Goal: Information Seeking & Learning: Learn about a topic

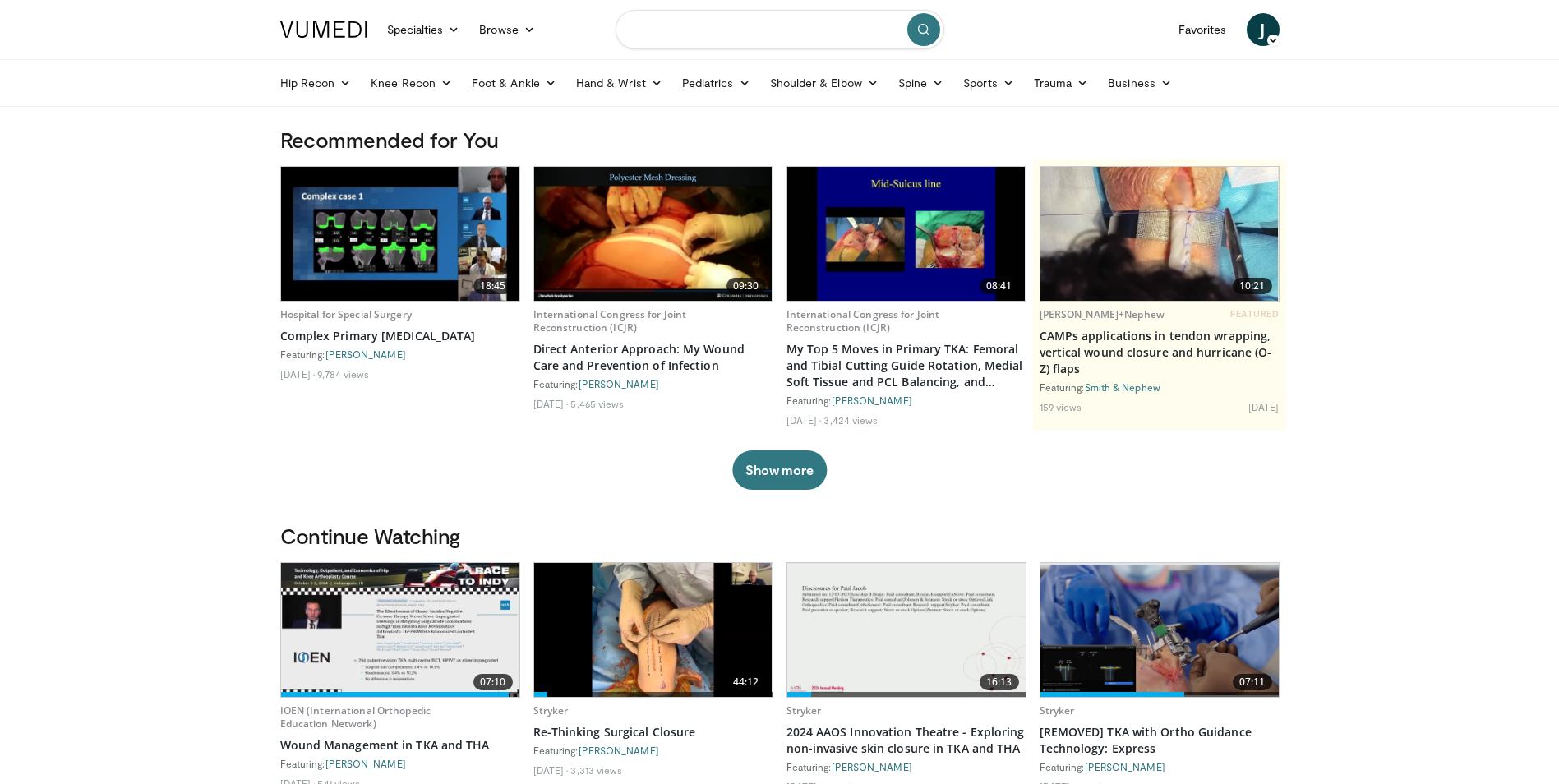
click at [703, 30] on input "Search topics, interventions" at bounding box center [780, 30] width 329 height 39
type input "*******"
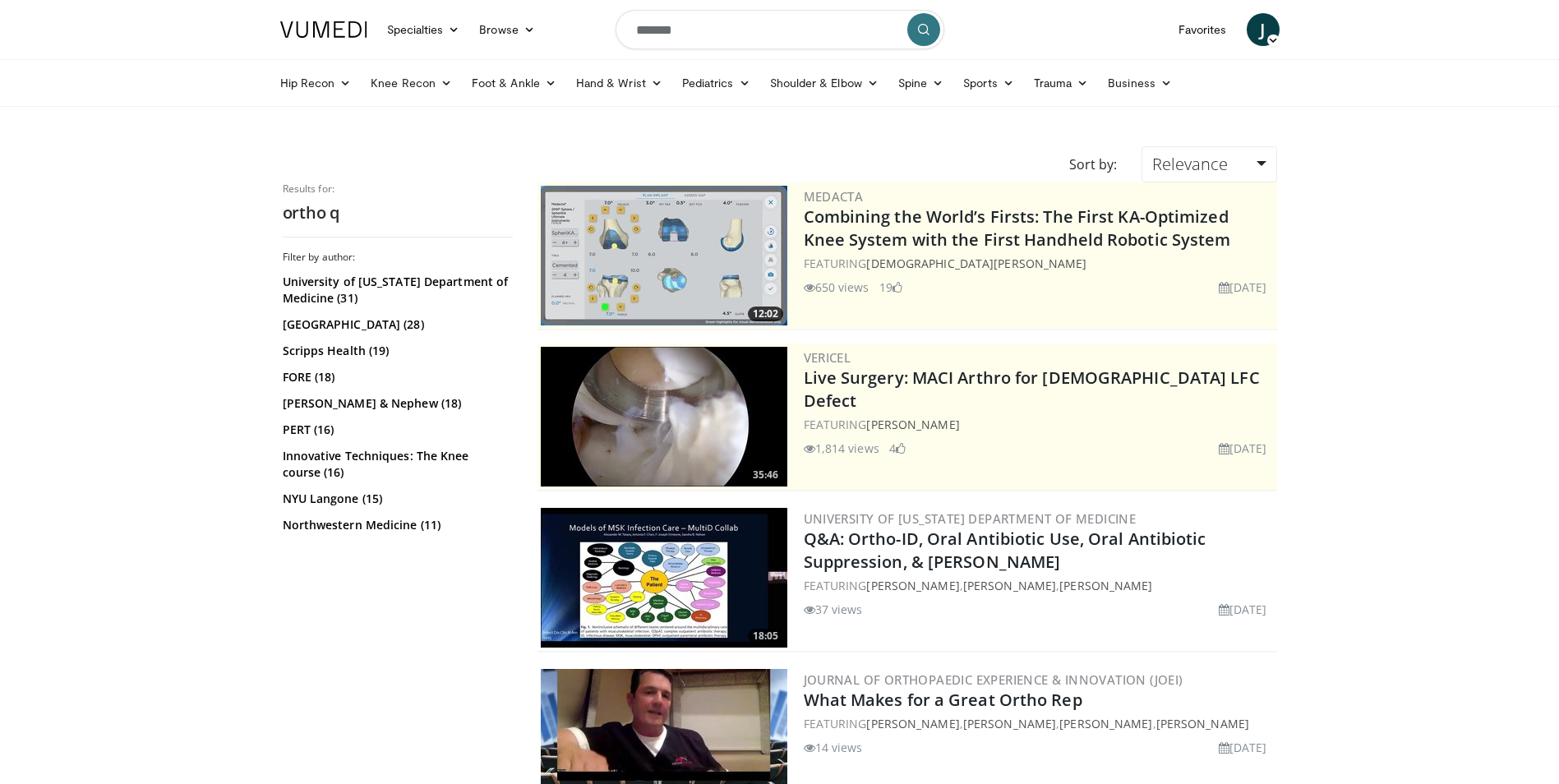
click at [727, 36] on input "*******" at bounding box center [780, 30] width 329 height 39
type input "**********"
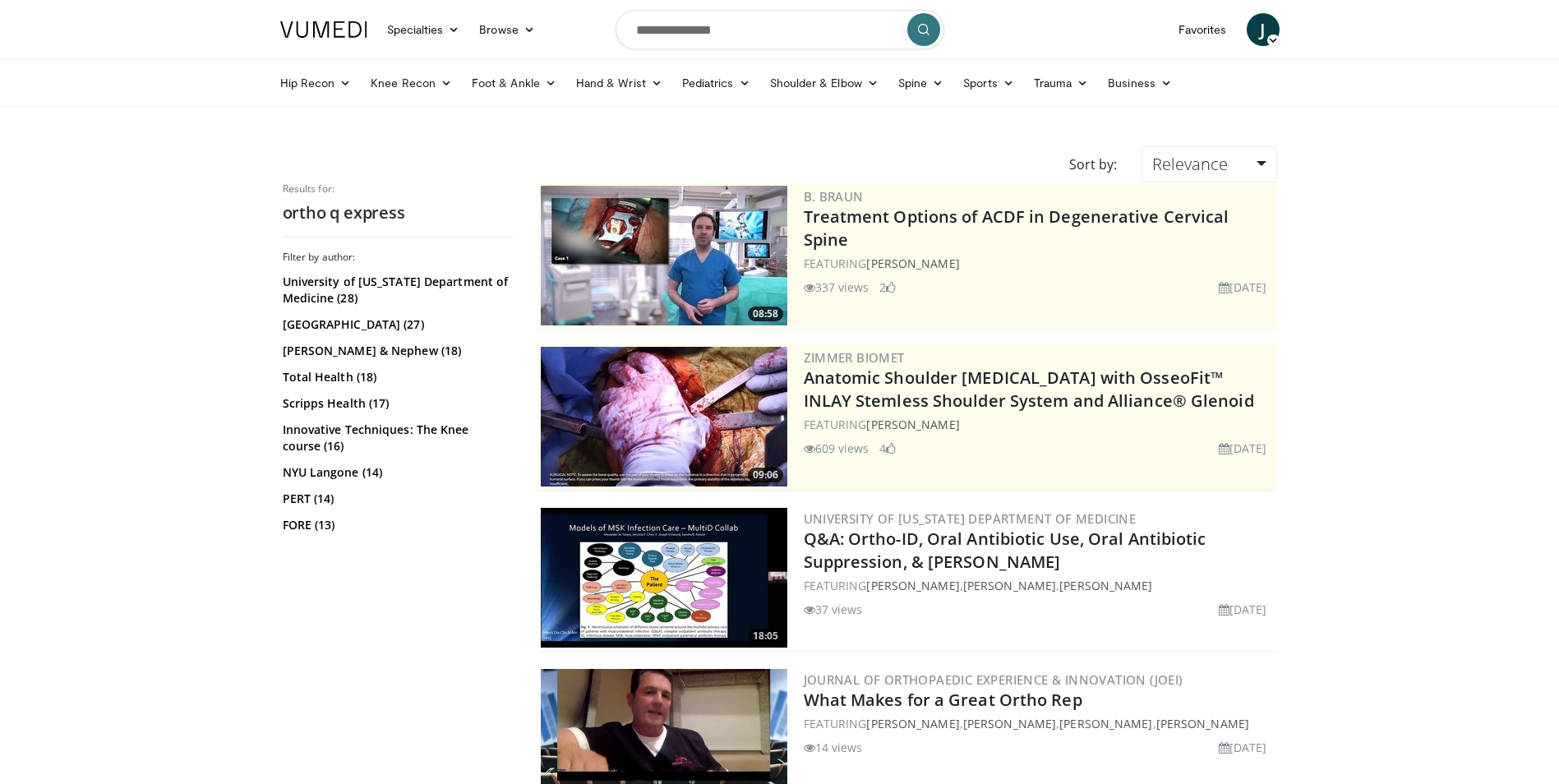
click at [1269, 25] on span "J" at bounding box center [1263, 30] width 33 height 33
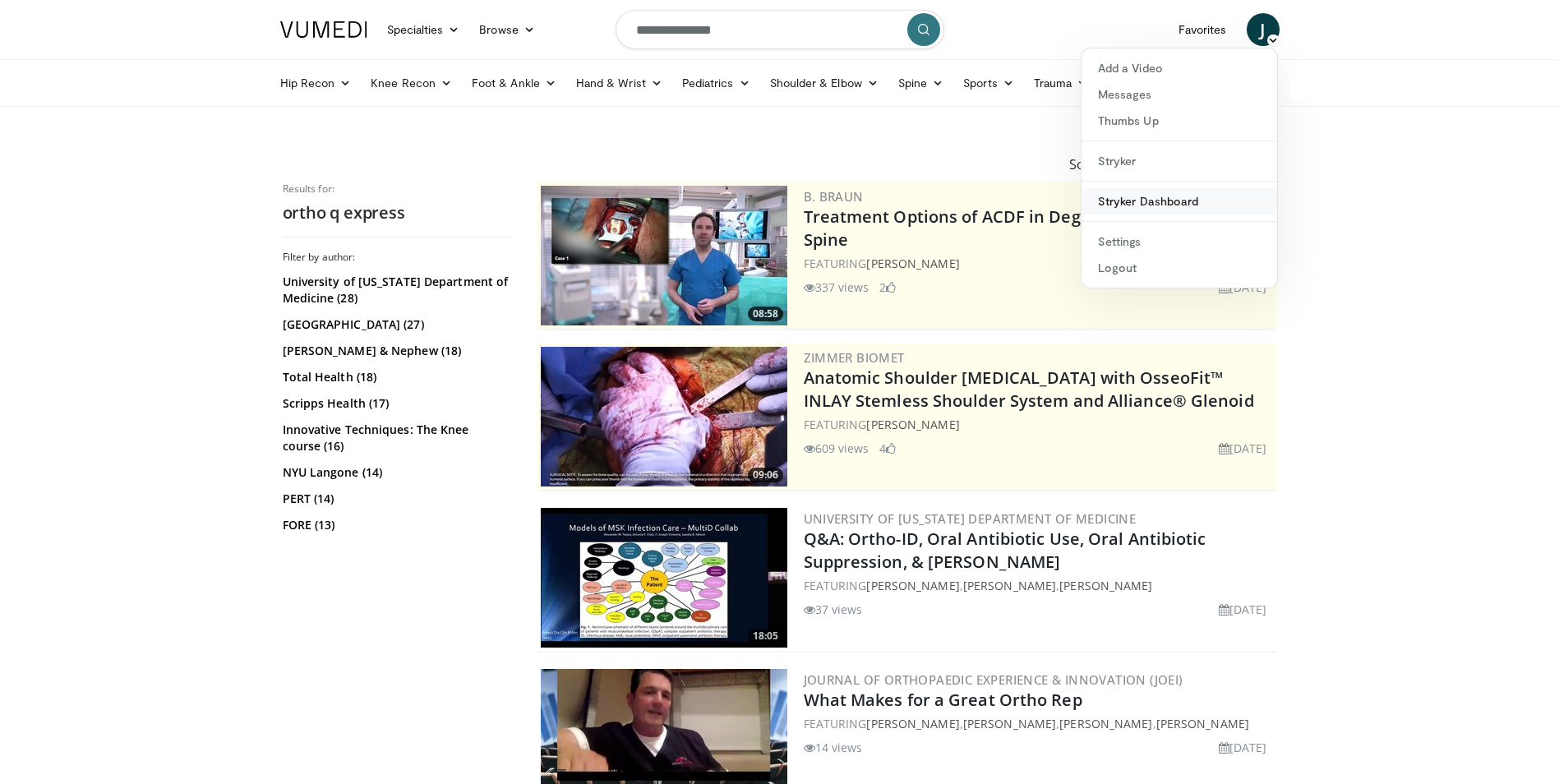
click at [1163, 197] on link "Stryker Dashboard" at bounding box center [1179, 201] width 195 height 26
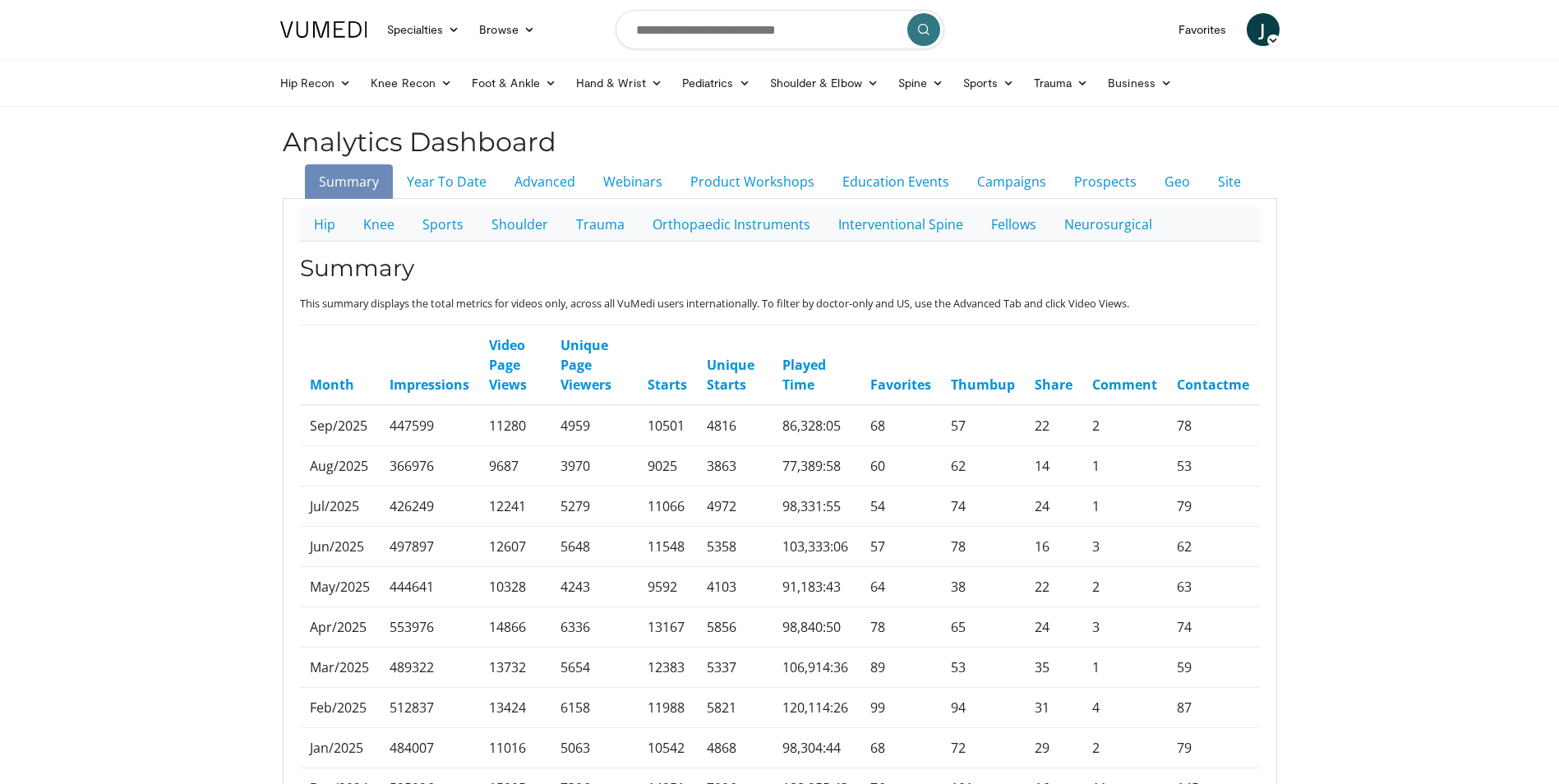
click at [1260, 35] on span "J" at bounding box center [1263, 30] width 33 height 33
click at [1106, 161] on link "Stryker" at bounding box center [1179, 160] width 195 height 26
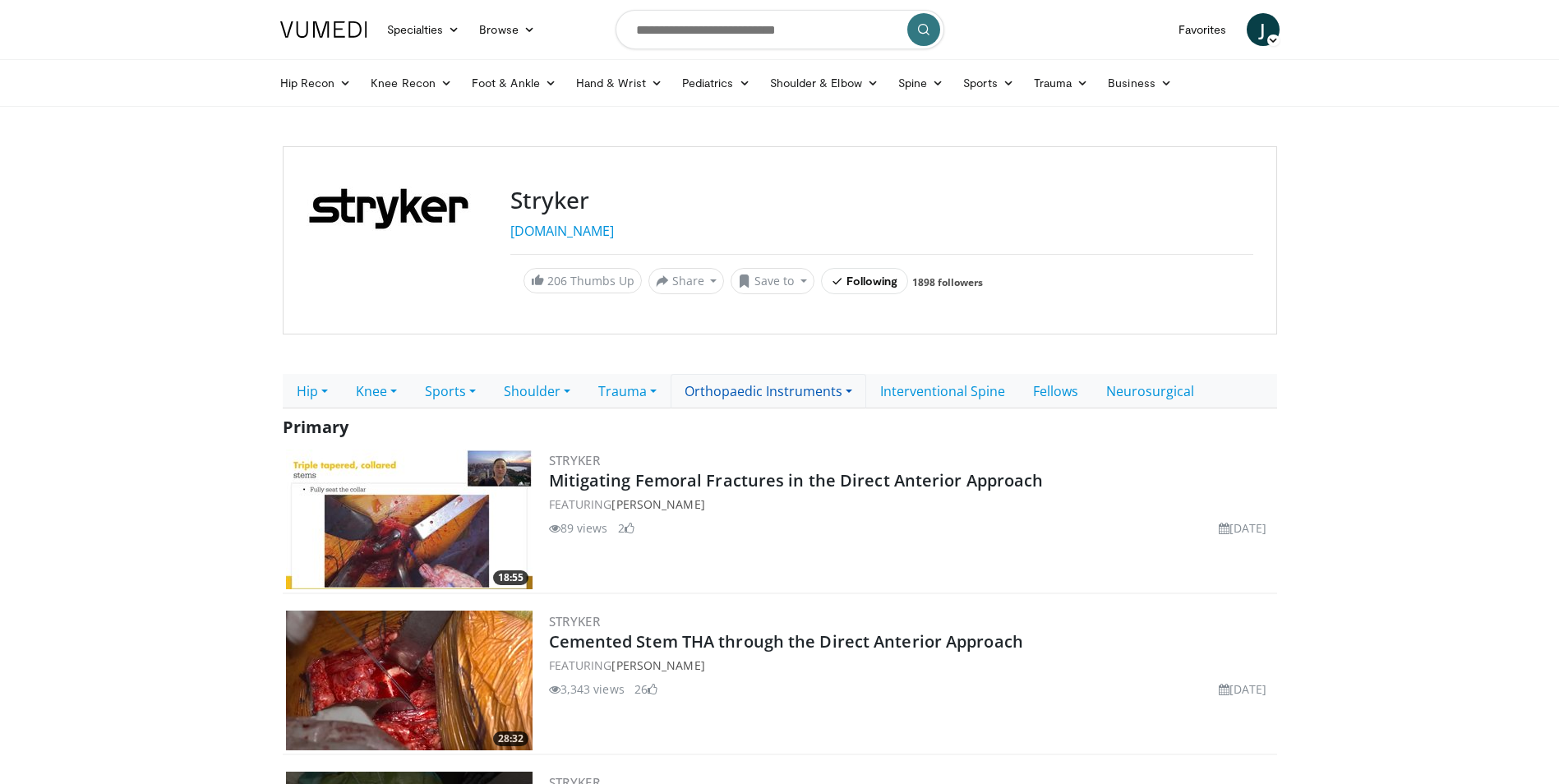
click at [826, 398] on link "Orthopaedic Instruments" at bounding box center [768, 391] width 195 height 35
click at [750, 426] on link "Knee" at bounding box center [736, 427] width 130 height 26
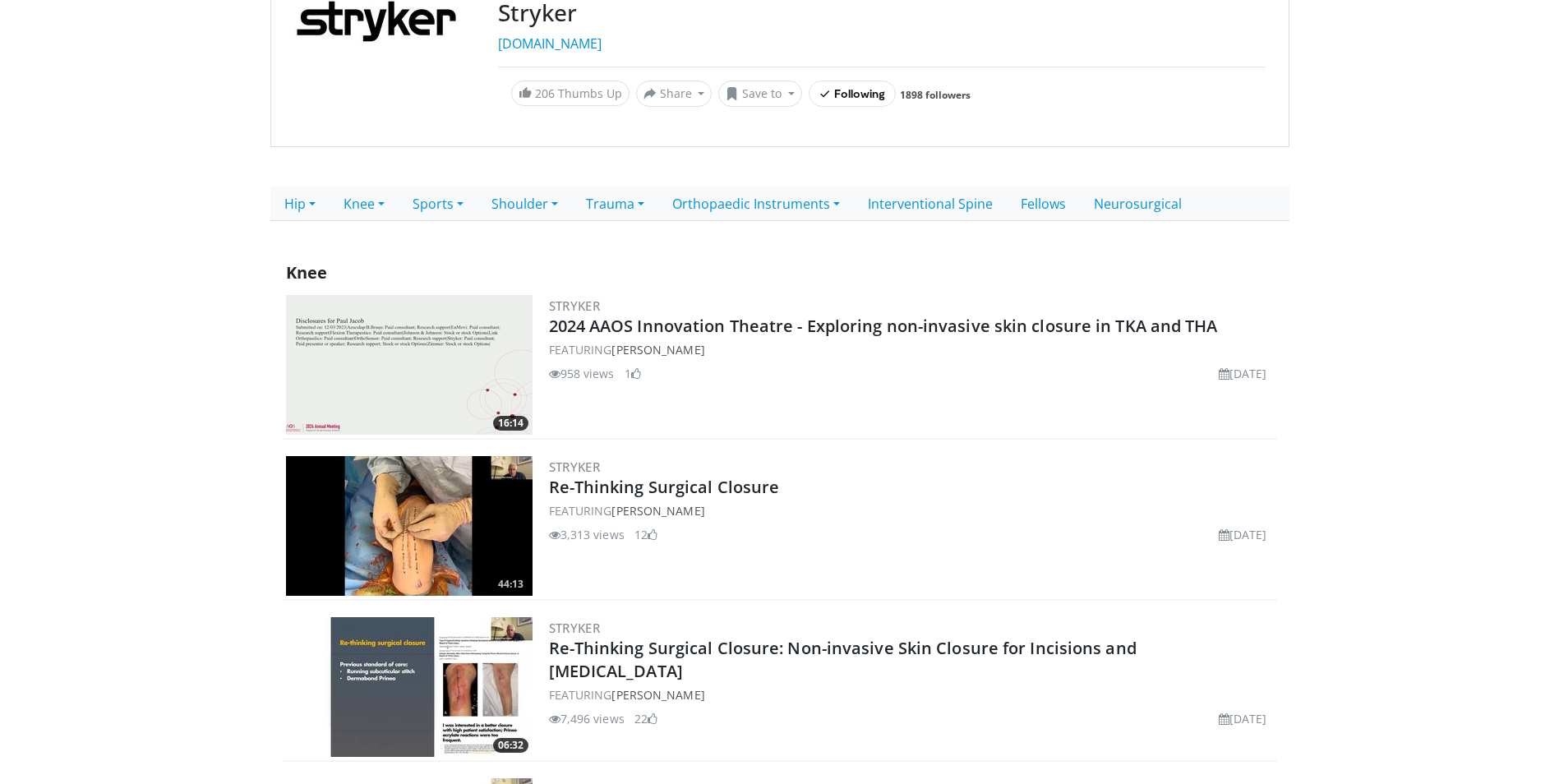
scroll to position [186, 0]
click at [808, 204] on link "Orthopaedic Instruments" at bounding box center [756, 204] width 195 height 35
click at [742, 266] on link "Hip" at bounding box center [723, 267] width 130 height 26
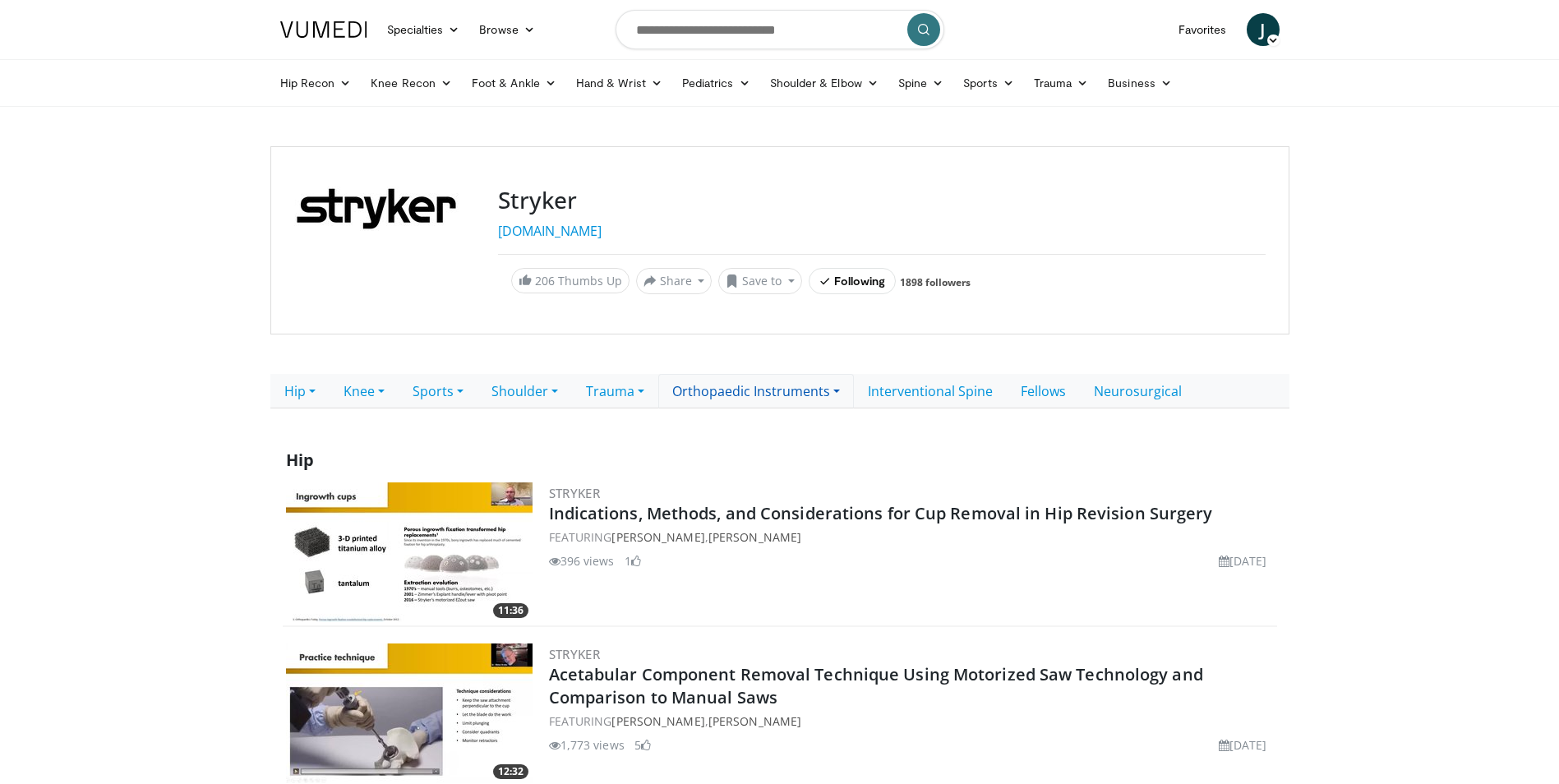
click at [827, 383] on link "Orthopaedic Instruments" at bounding box center [756, 391] width 195 height 35
click at [741, 481] on link "Foot & Ankle" at bounding box center [723, 480] width 130 height 26
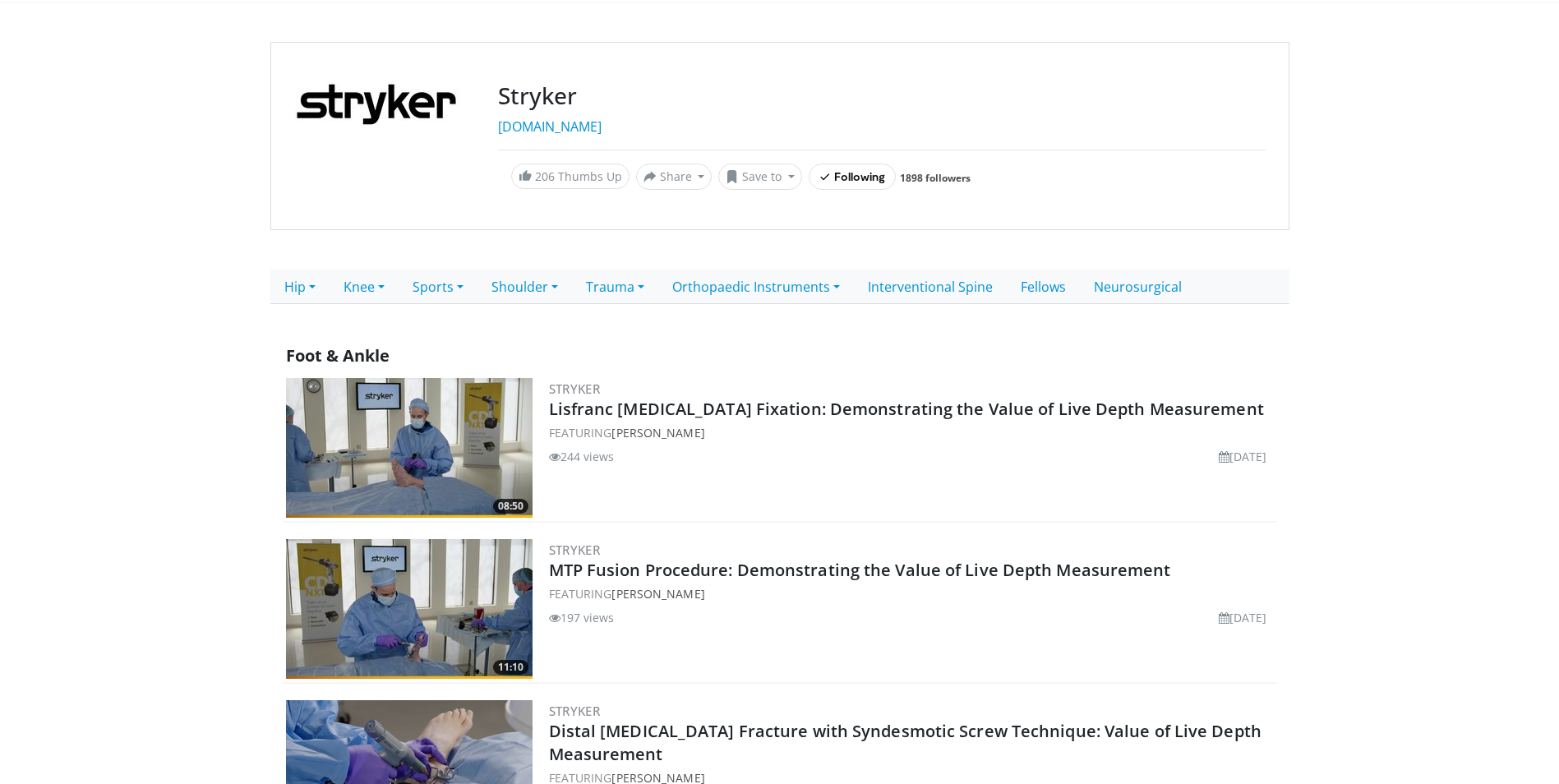
scroll to position [94, 0]
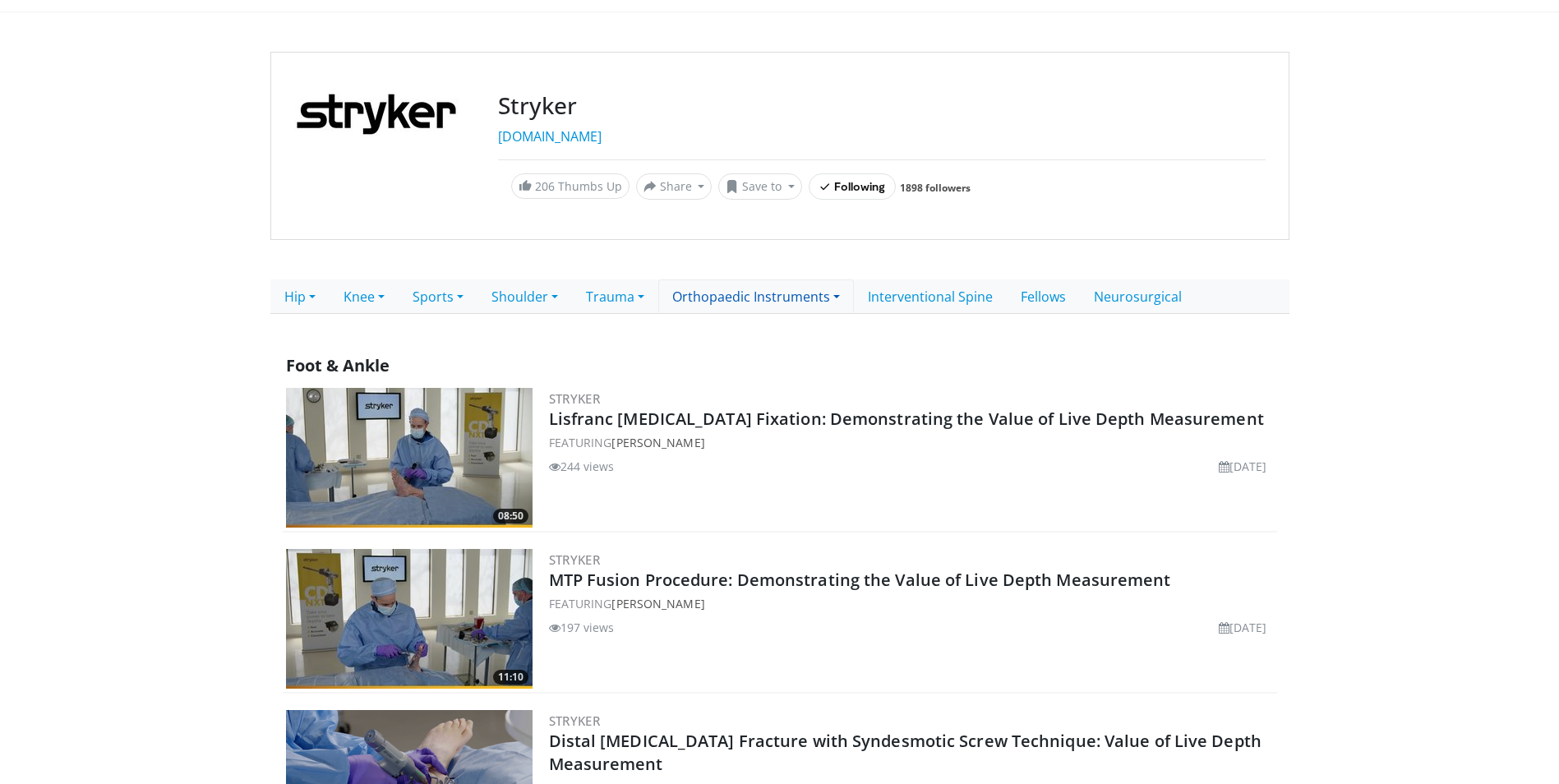
click at [835, 296] on link "Orthopaedic Instruments" at bounding box center [756, 297] width 195 height 35
click at [745, 409] on link "Sports" at bounding box center [723, 412] width 130 height 26
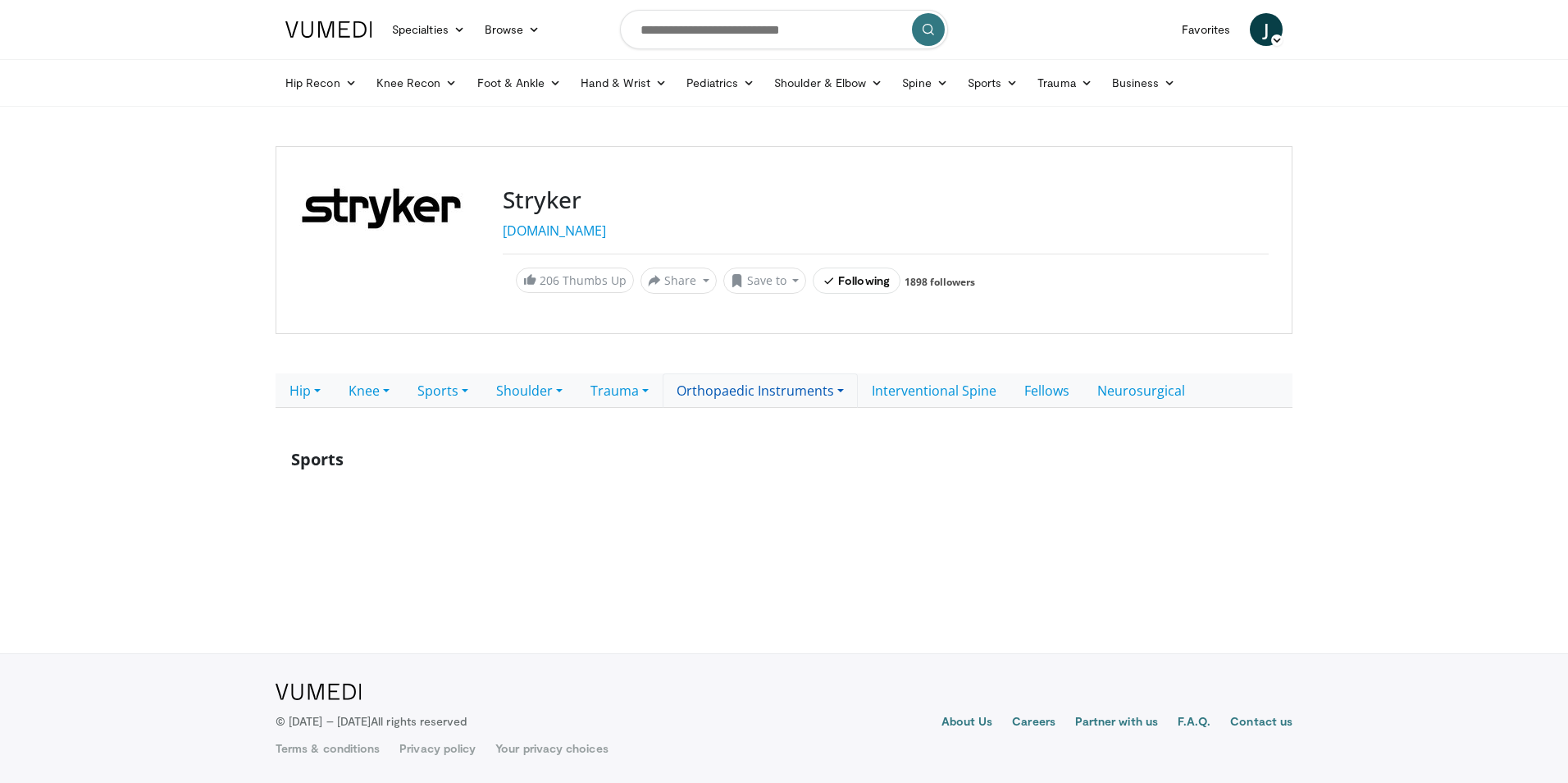
click at [845, 390] on link "Orthopaedic Instruments" at bounding box center [760, 390] width 195 height 35
click at [741, 524] on link "Trauma" at bounding box center [728, 532] width 130 height 26
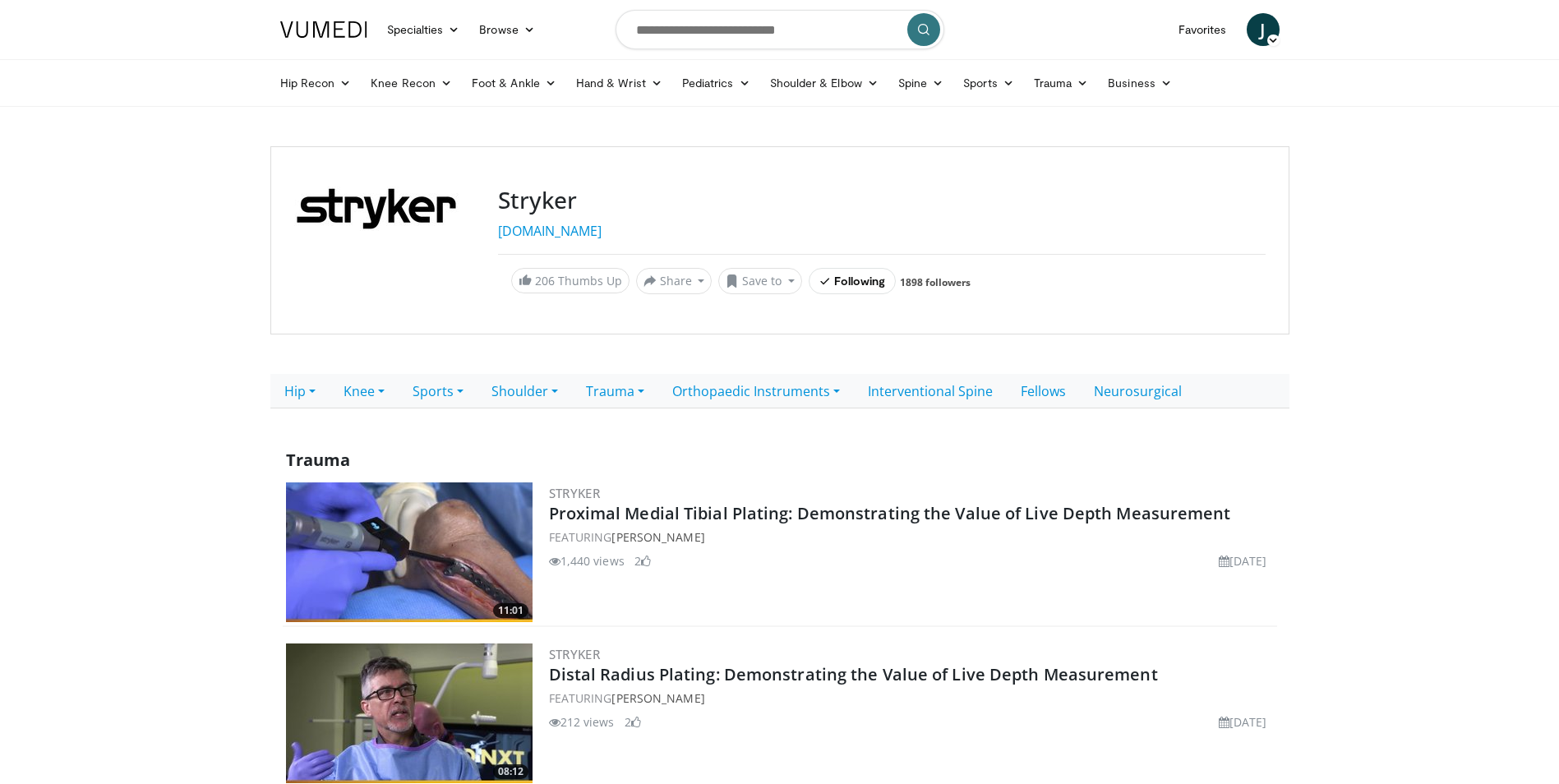
click at [1259, 39] on span "J" at bounding box center [1263, 30] width 33 height 33
click at [1120, 268] on link "Logout" at bounding box center [1179, 267] width 195 height 26
